Goal: Task Accomplishment & Management: Use online tool/utility

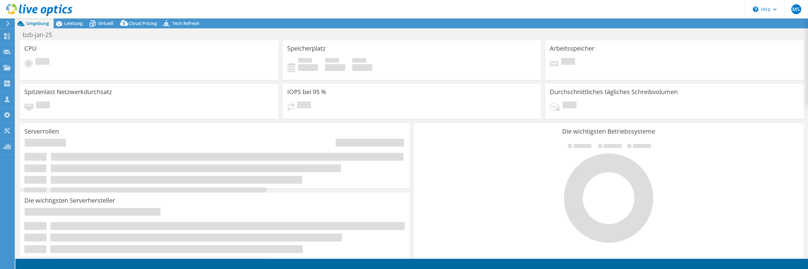
select select "EUFrankfurt"
select select "USD"
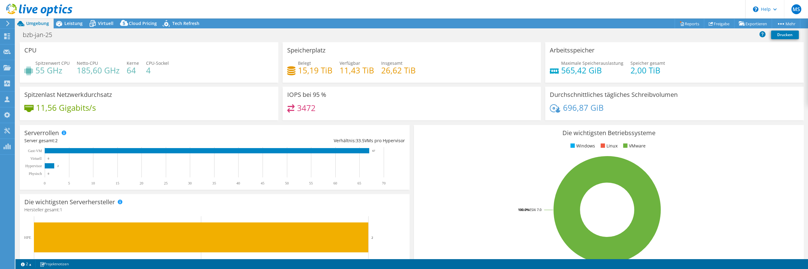
click at [468, 175] on rect at bounding box center [606, 210] width 377 height 108
click at [67, 25] on span "Leistung" at bounding box center [73, 23] width 18 height 6
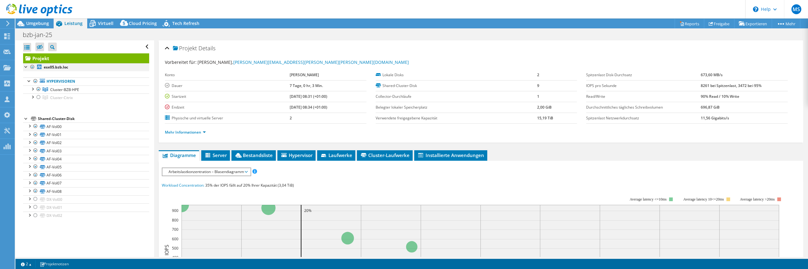
click at [26, 66] on div at bounding box center [26, 66] width 6 height 6
click at [31, 88] on div at bounding box center [32, 88] width 6 height 6
click at [33, 114] on div at bounding box center [32, 113] width 6 height 6
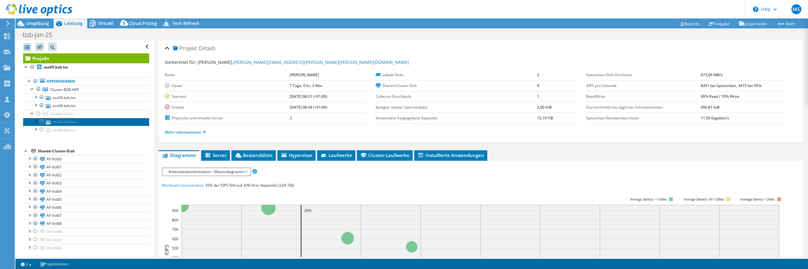
click at [66, 120] on link "esx03.bzb.loc" at bounding box center [86, 122] width 126 height 8
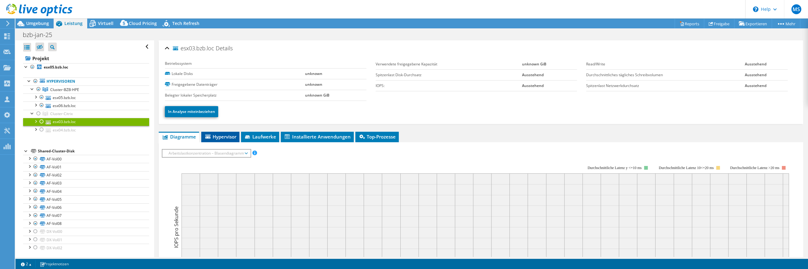
click at [234, 135] on span "Hypervisor" at bounding box center [220, 136] width 32 height 6
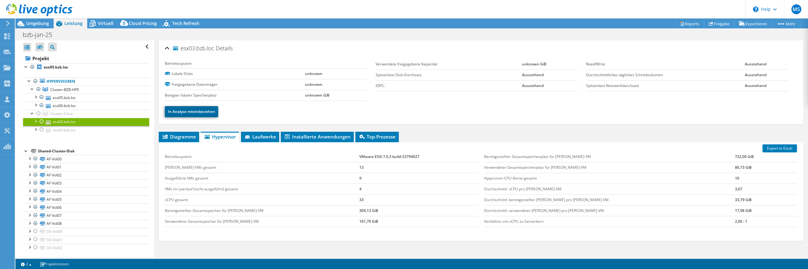
click at [194, 111] on link "In Analyse miteinbeziehen" at bounding box center [191, 111] width 53 height 11
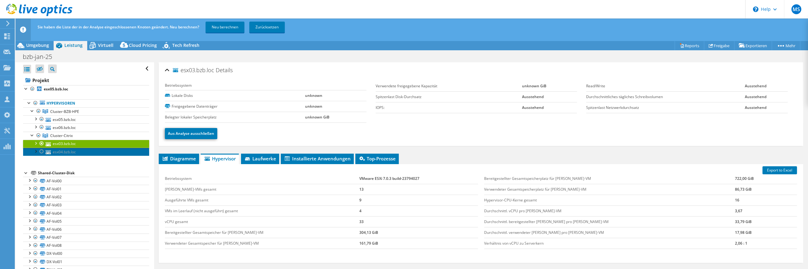
click at [66, 150] on link "esx04.bzb.loc" at bounding box center [86, 152] width 126 height 8
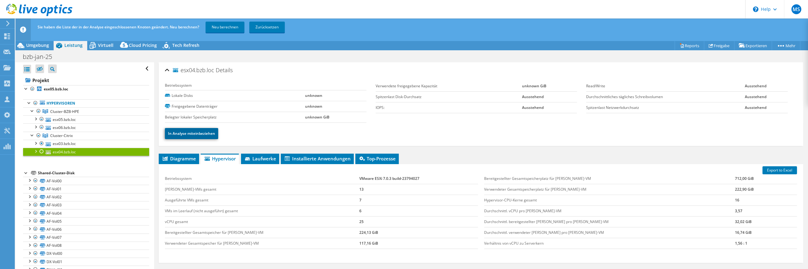
click at [184, 131] on link "In Analyse miteinbeziehen" at bounding box center [191, 133] width 53 height 11
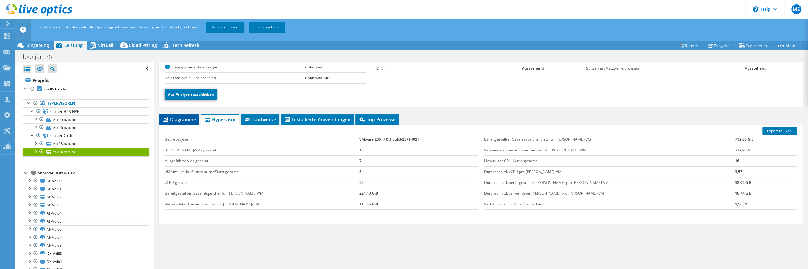
click at [184, 120] on span "Diagramme" at bounding box center [179, 119] width 34 height 6
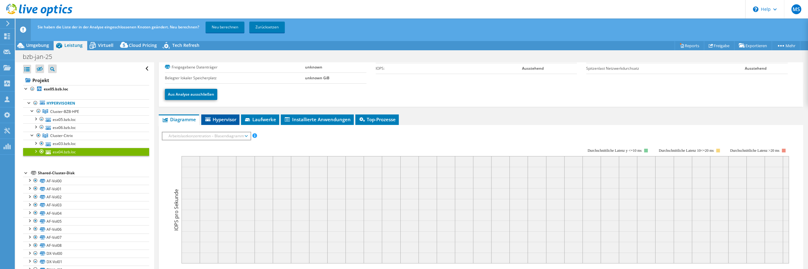
click at [226, 118] on span "Hypervisor" at bounding box center [220, 119] width 32 height 6
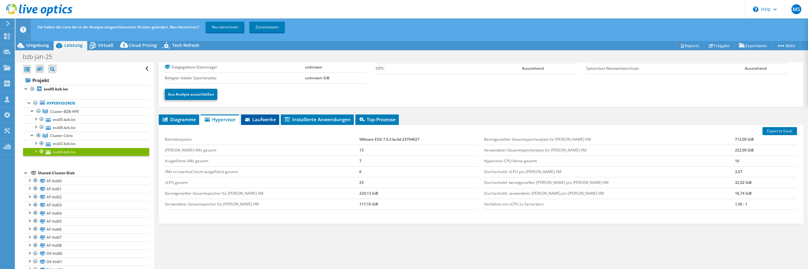
click at [259, 119] on span "Laufwerke" at bounding box center [260, 119] width 32 height 6
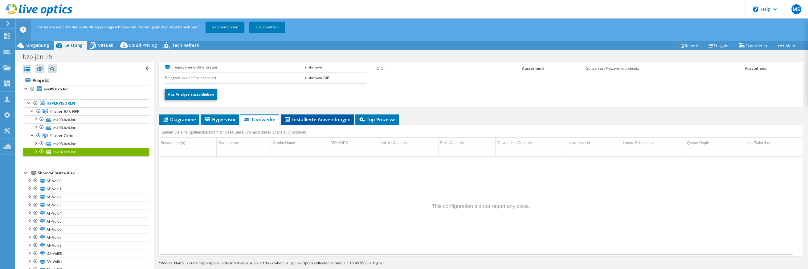
click at [314, 119] on span "Installierte Anwendungen" at bounding box center [317, 119] width 67 height 6
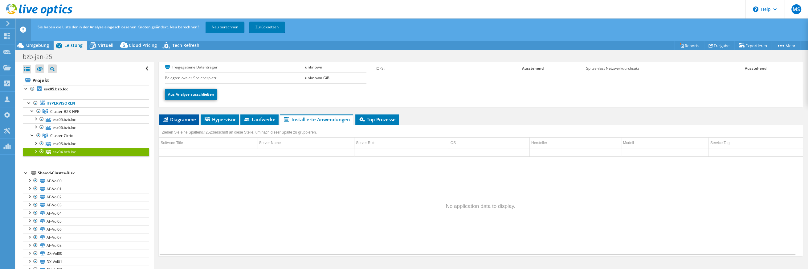
click at [167, 118] on icon at bounding box center [165, 119] width 5 height 4
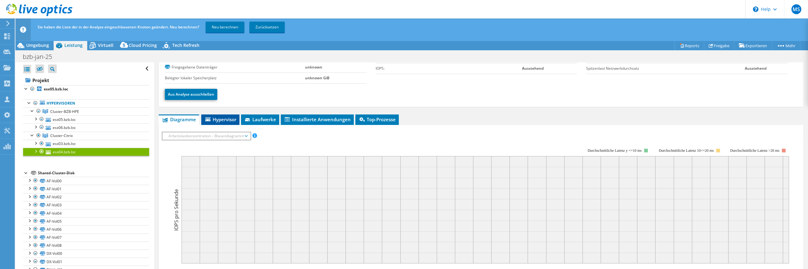
click at [218, 120] on span "Hypervisor" at bounding box center [220, 119] width 32 height 6
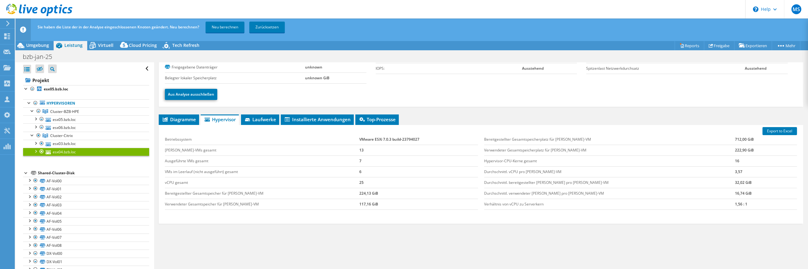
scroll to position [0, 0]
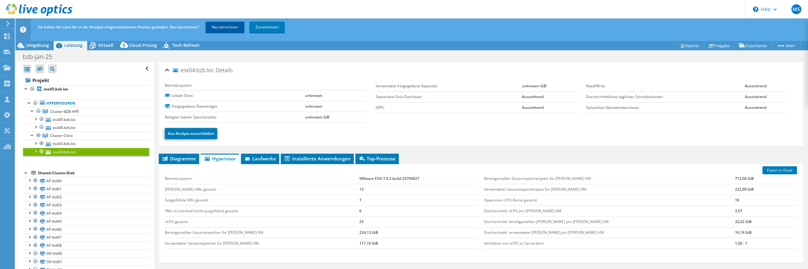
click at [219, 24] on link "Neu berechnen" at bounding box center [225, 27] width 39 height 11
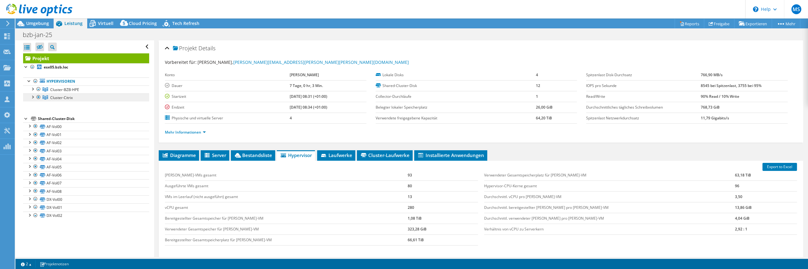
click at [50, 97] on span "Cluster-Citrix" at bounding box center [61, 97] width 22 height 5
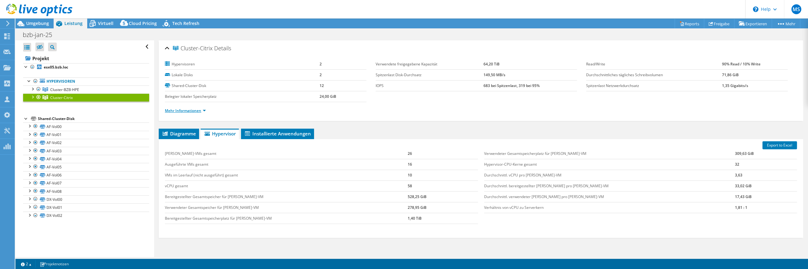
click at [181, 110] on link "Mehr Informationen" at bounding box center [185, 110] width 41 height 5
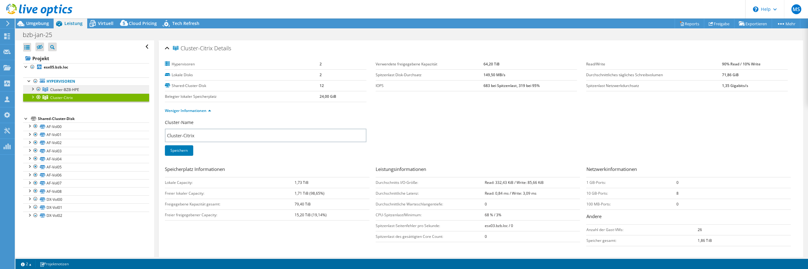
click at [64, 88] on span "Cluster-BZB-HPE" at bounding box center [64, 89] width 29 height 5
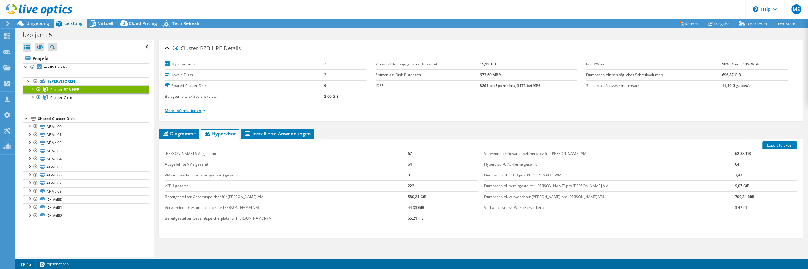
click at [191, 109] on link "Mehr Informationen" at bounding box center [185, 110] width 41 height 5
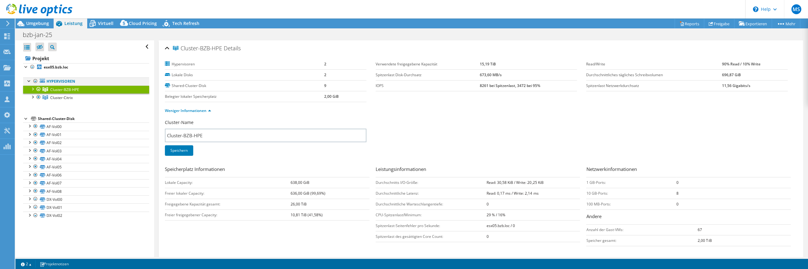
click at [29, 81] on div at bounding box center [29, 80] width 6 height 6
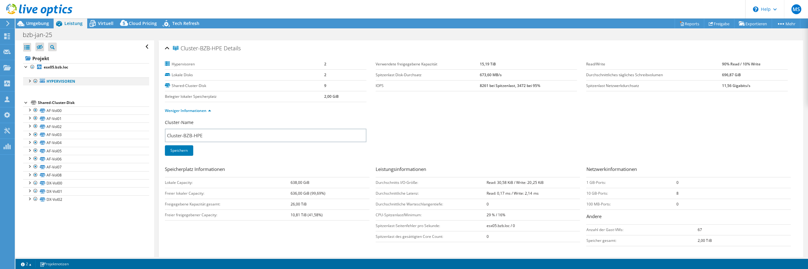
click at [29, 81] on div at bounding box center [29, 80] width 6 height 6
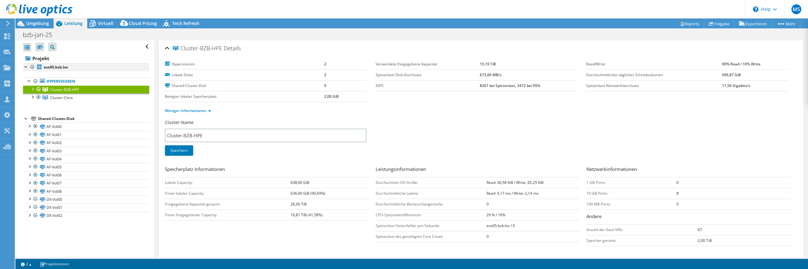
click at [27, 66] on div at bounding box center [26, 66] width 6 height 6
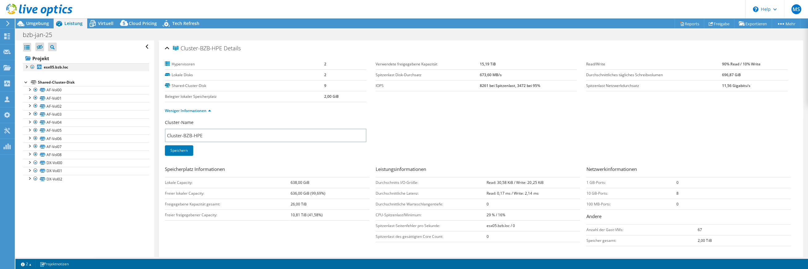
click at [27, 66] on div at bounding box center [26, 66] width 6 height 6
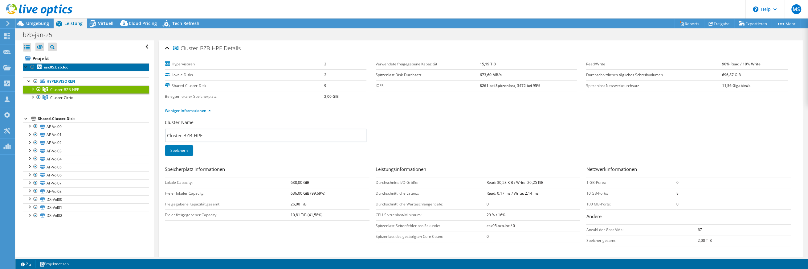
click at [62, 66] on b "esx05.bzb.loc" at bounding box center [56, 66] width 24 height 5
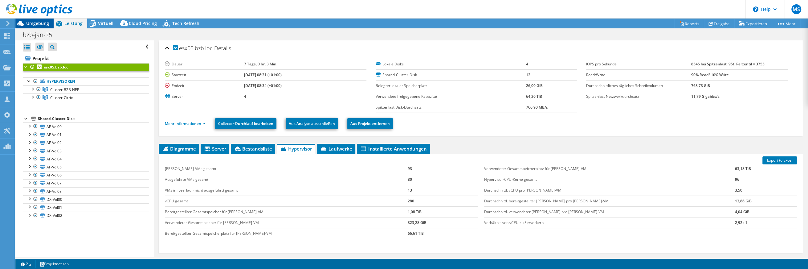
click at [36, 21] on span "Umgebung" at bounding box center [37, 23] width 23 height 6
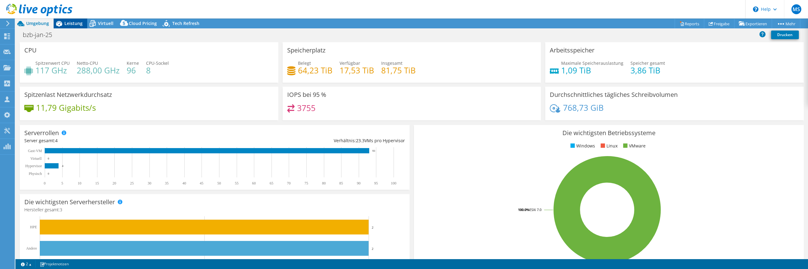
click at [70, 23] on span "Leistung" at bounding box center [73, 23] width 18 height 6
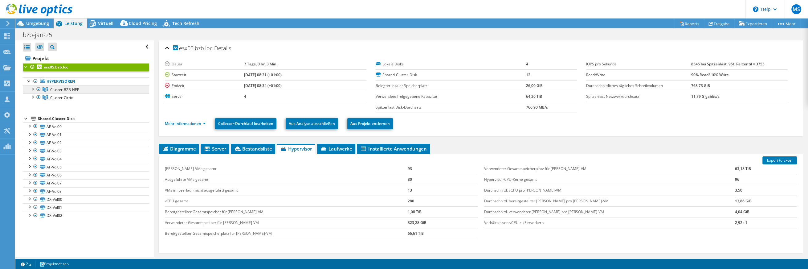
click at [60, 89] on span "Cluster-BZB-HPE" at bounding box center [64, 89] width 29 height 5
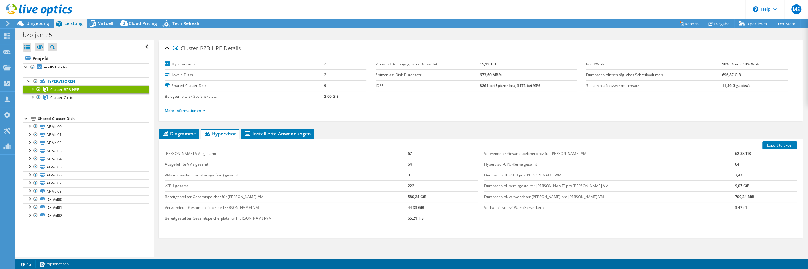
click at [31, 89] on div at bounding box center [32, 88] width 6 height 6
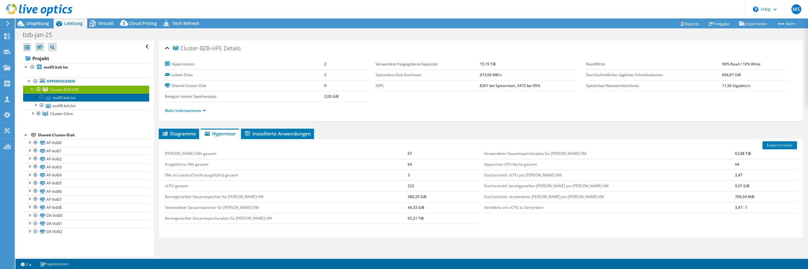
click at [56, 96] on link "esx05.bzb.loc" at bounding box center [86, 97] width 126 height 8
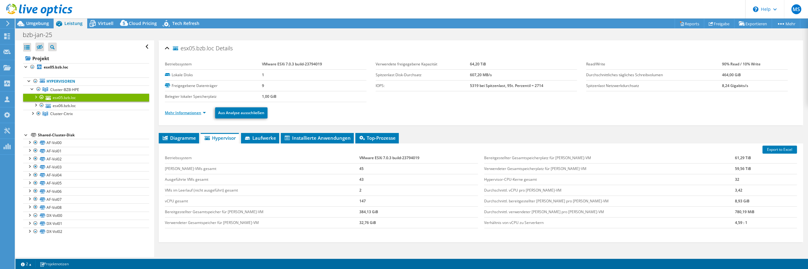
click at [185, 111] on link "Mehr Informationen" at bounding box center [185, 112] width 41 height 5
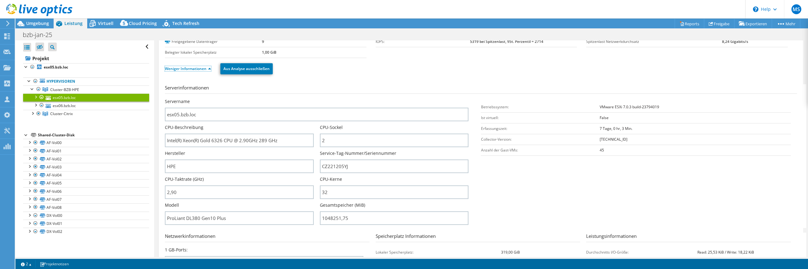
scroll to position [41, 0]
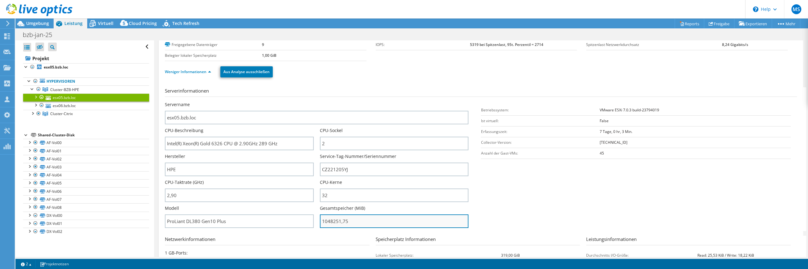
click at [346, 219] on input "1048251,75" at bounding box center [394, 221] width 149 height 14
type input "104825175"
